Goal: Communication & Community: Answer question/provide support

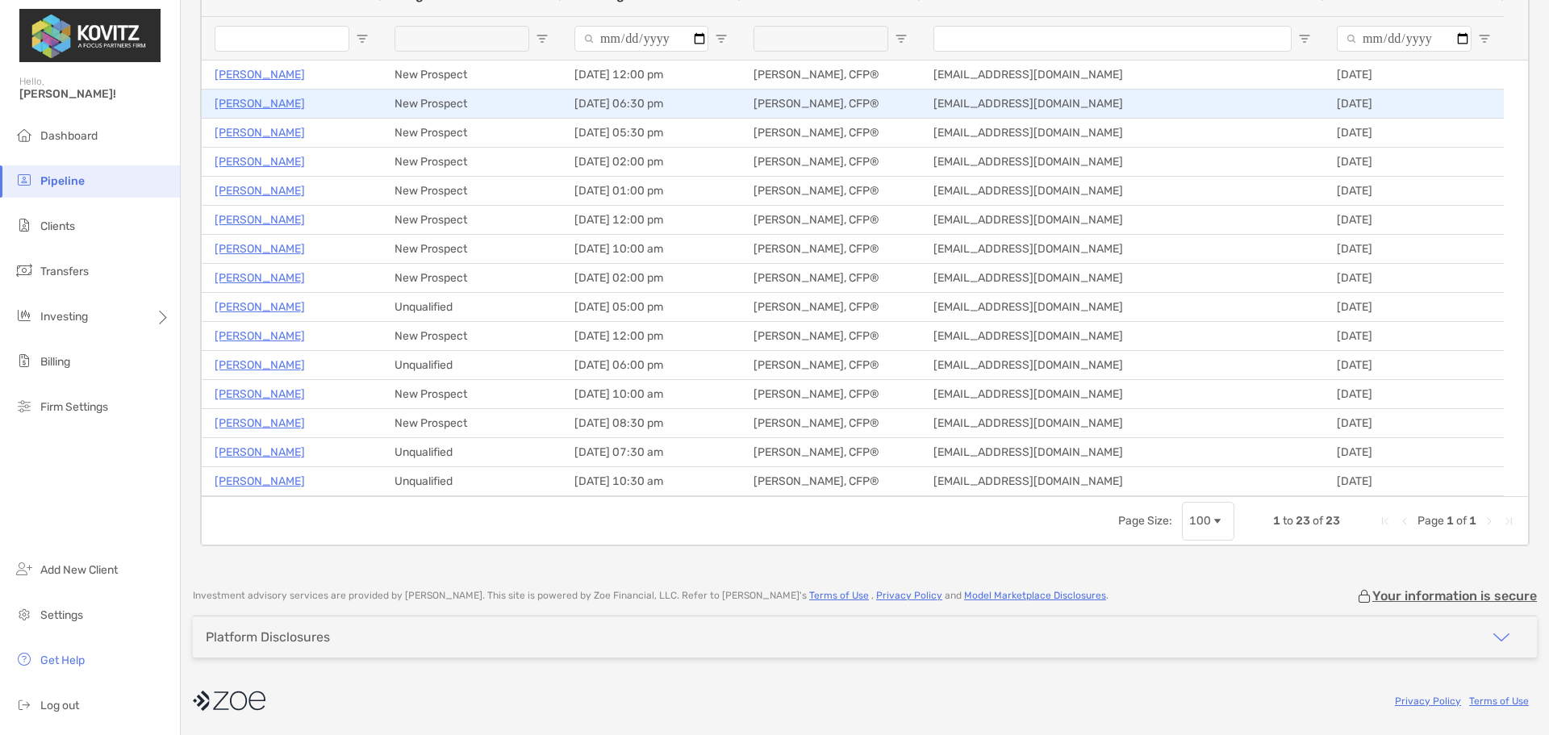
scroll to position [12, 0]
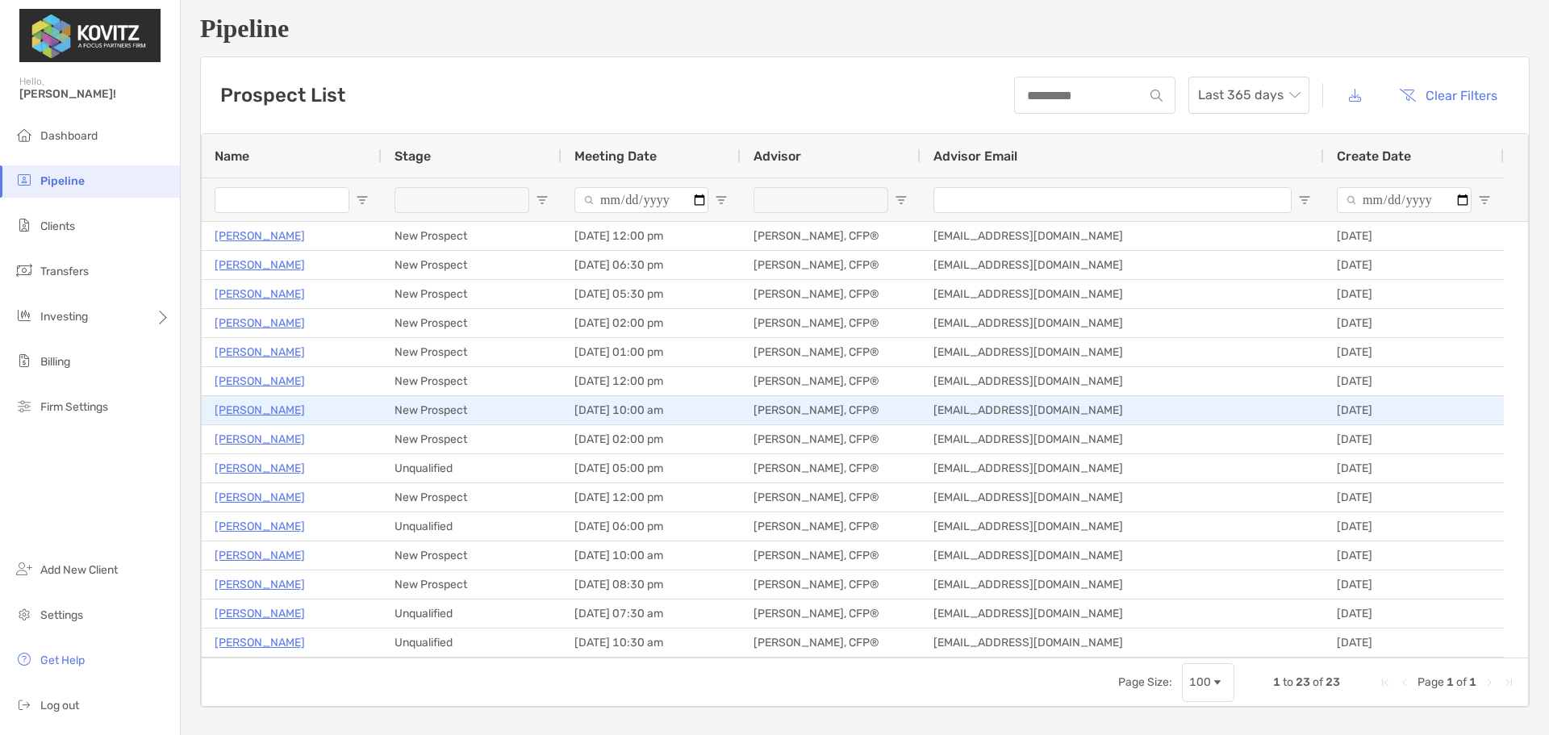
click at [252, 404] on p "[PERSON_NAME]" at bounding box center [260, 410] width 90 height 20
click at [265, 413] on p "[PERSON_NAME]" at bounding box center [260, 410] width 90 height 20
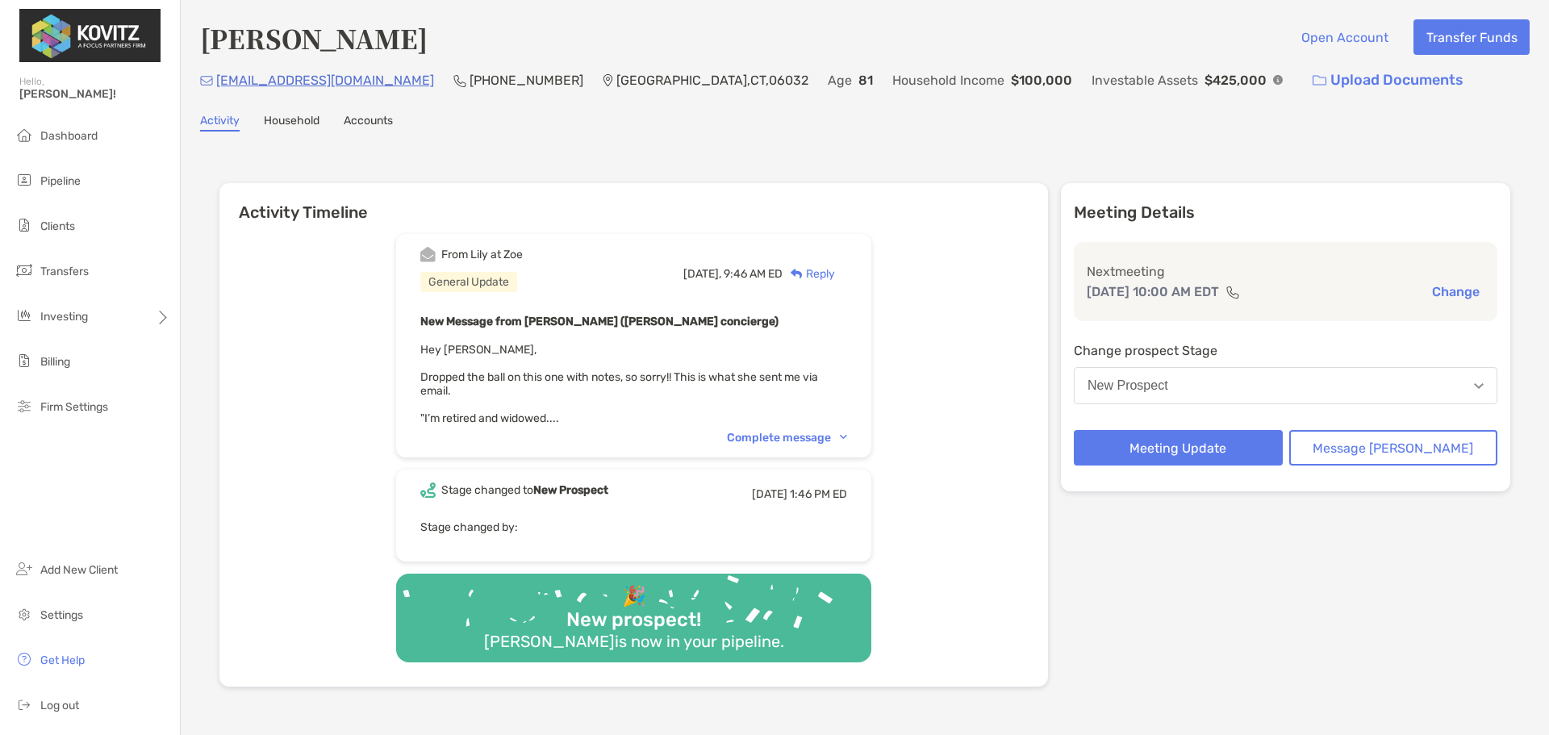
click at [832, 271] on div "Reply" at bounding box center [808, 273] width 52 height 17
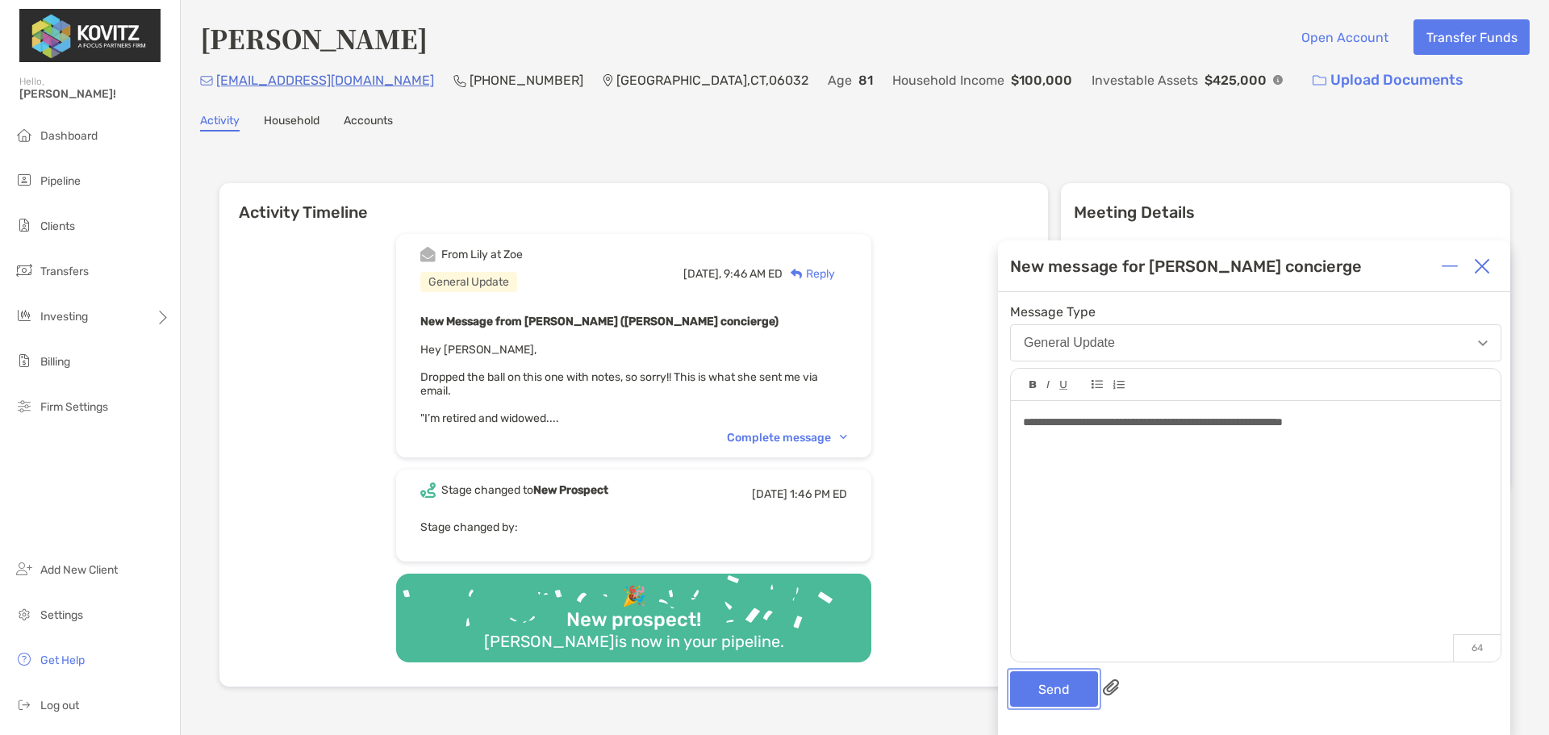
click at [1065, 685] on button "Send" at bounding box center [1054, 688] width 88 height 35
